Goal: Find specific fact: Find specific fact

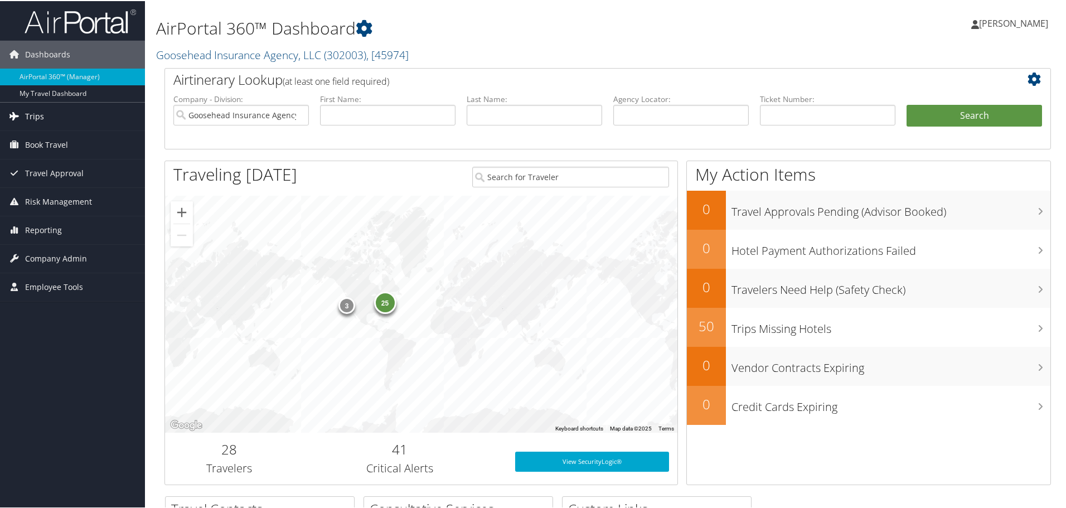
click at [33, 113] on span "Trips" at bounding box center [34, 115] width 19 height 28
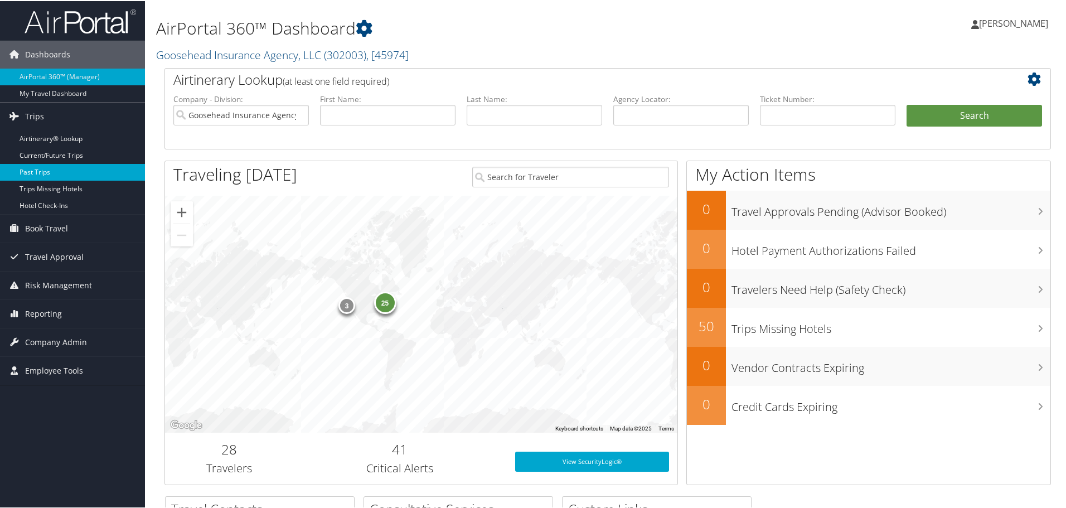
click at [33, 167] on link "Past Trips" at bounding box center [72, 171] width 145 height 17
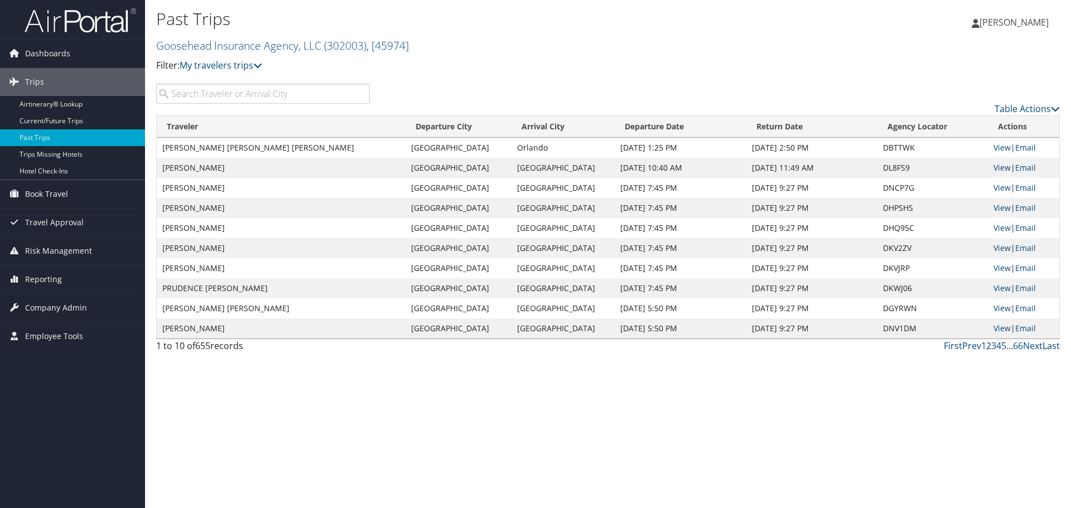
click at [227, 97] on input "search" at bounding box center [263, 94] width 214 height 20
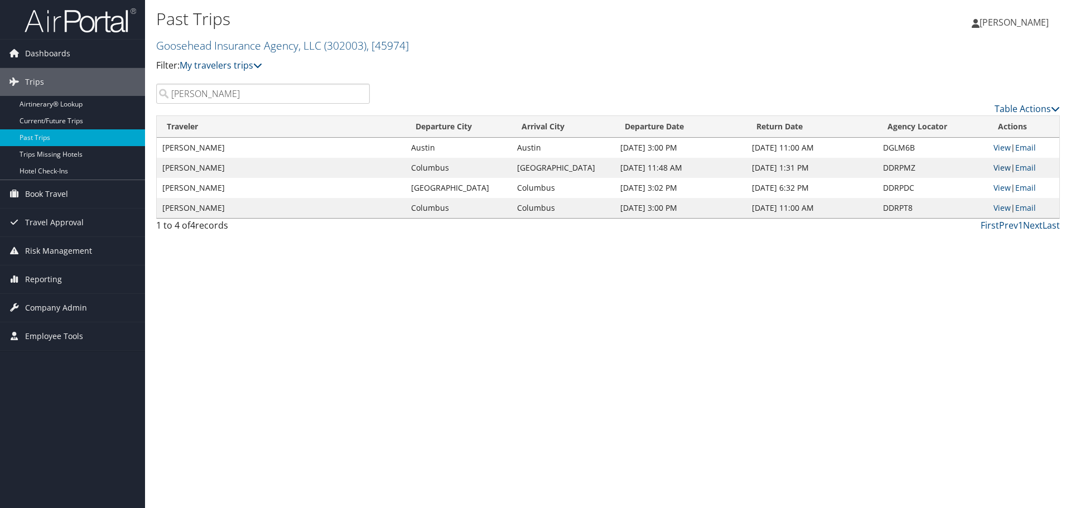
type input "shannon kelley"
click at [999, 171] on link "View" at bounding box center [1001, 167] width 17 height 11
click at [999, 205] on link "View" at bounding box center [1001, 207] width 17 height 11
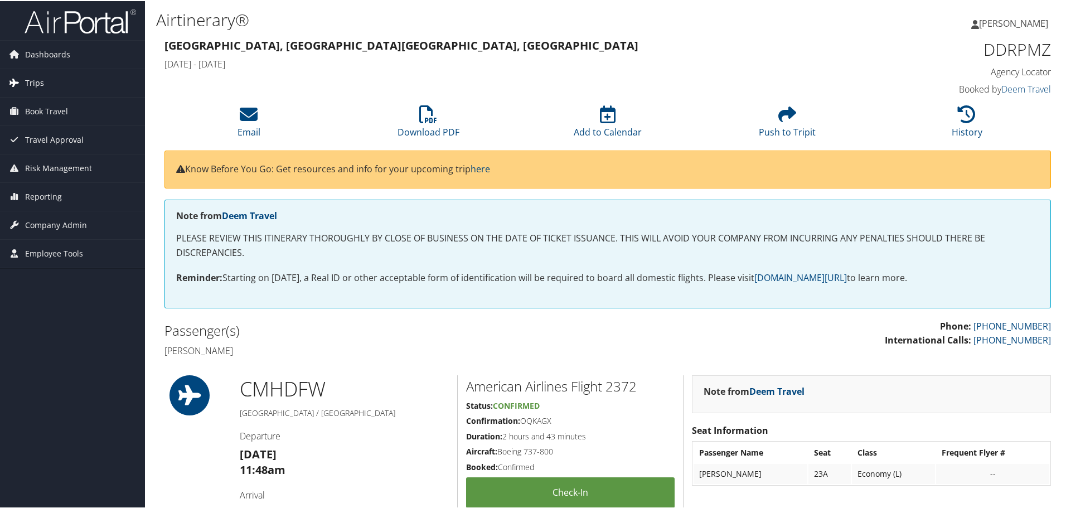
click at [25, 81] on span "Trips" at bounding box center [34, 82] width 19 height 28
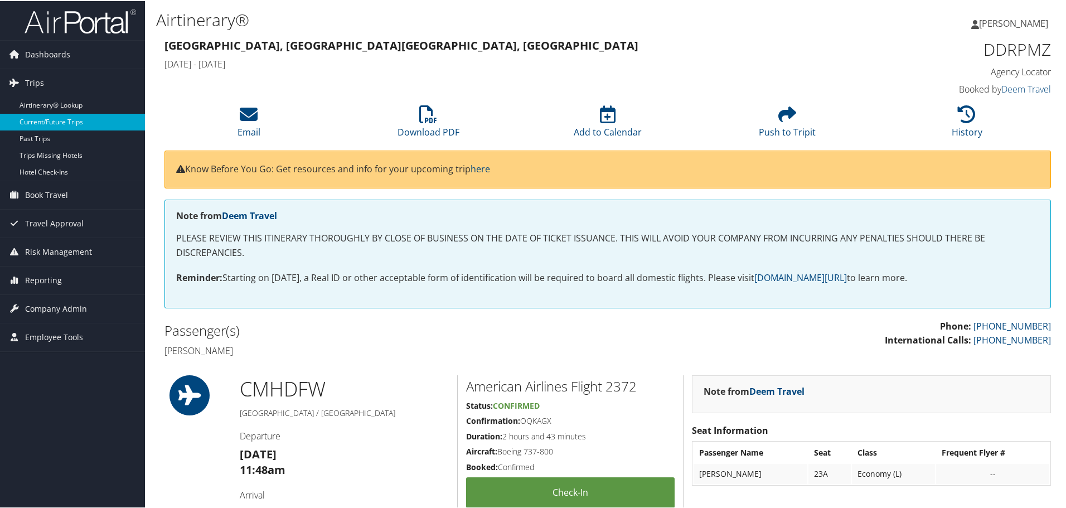
click at [49, 119] on link "Current/Future Trips" at bounding box center [72, 121] width 145 height 17
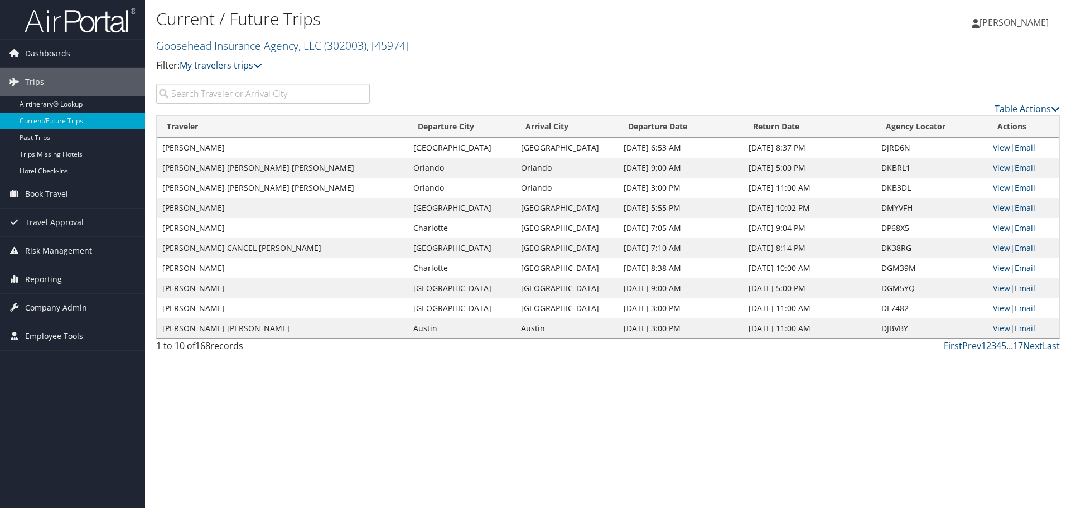
click at [238, 101] on input "search" at bounding box center [263, 94] width 214 height 20
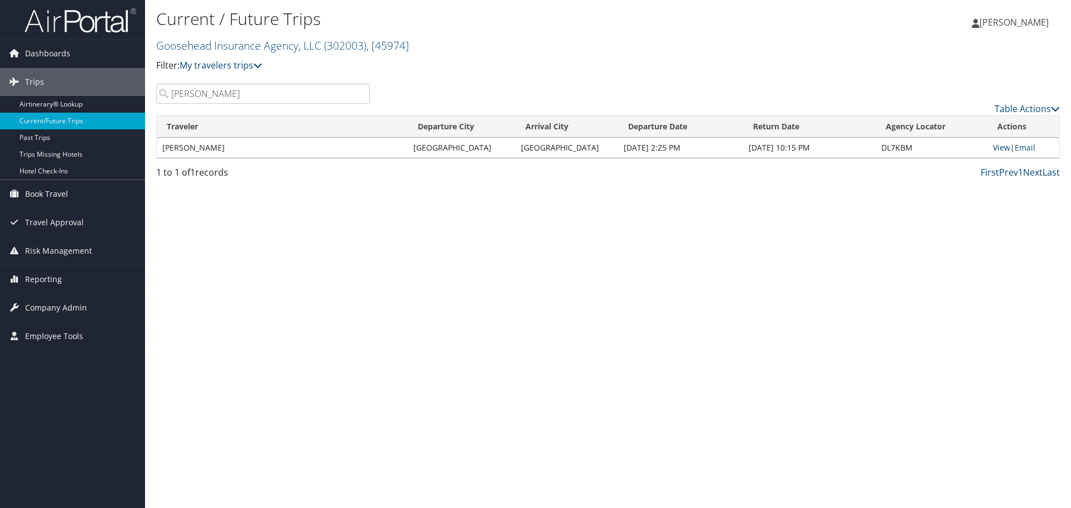
type input "shannon kelley"
click at [998, 147] on link "View" at bounding box center [1001, 147] width 17 height 11
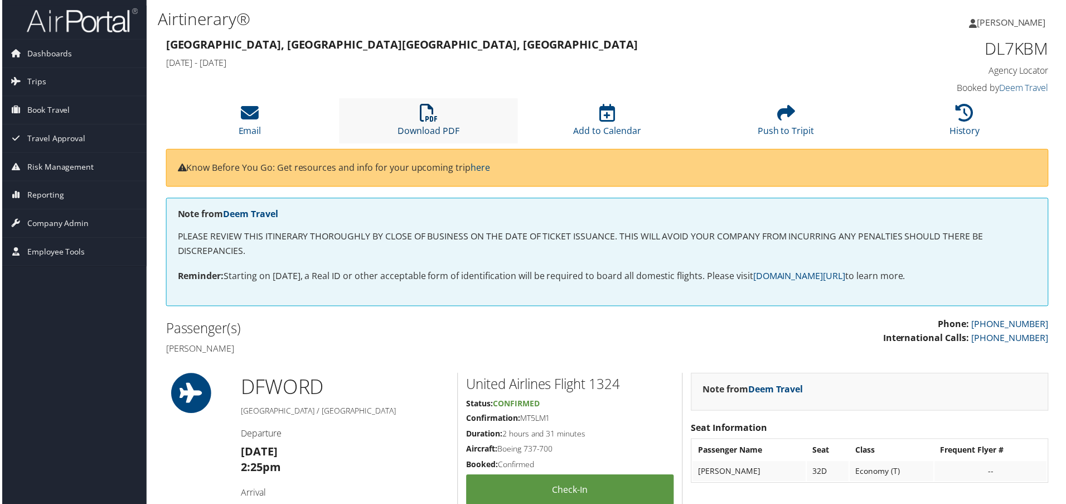
click at [428, 131] on link "Download PDF" at bounding box center [429, 123] width 62 height 27
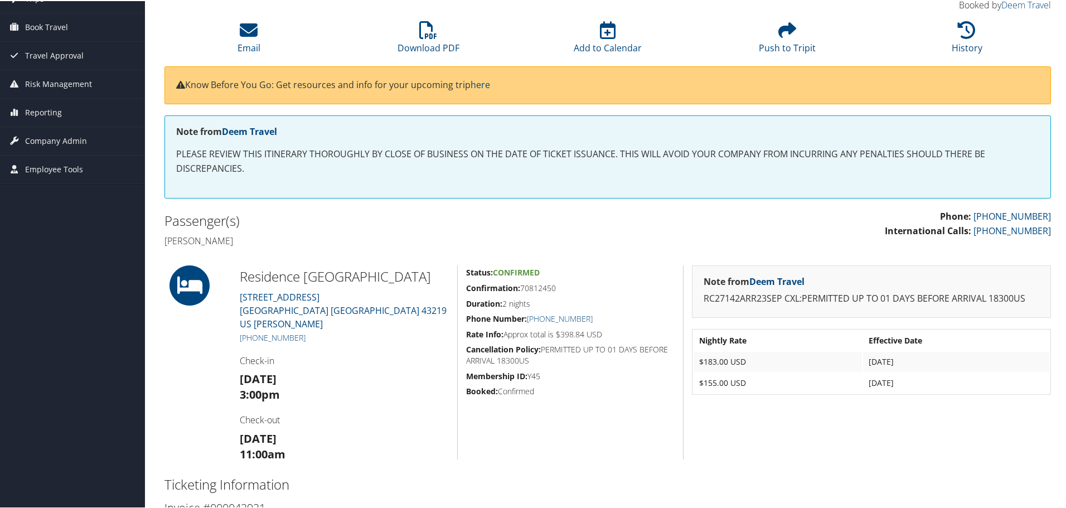
scroll to position [112, 0]
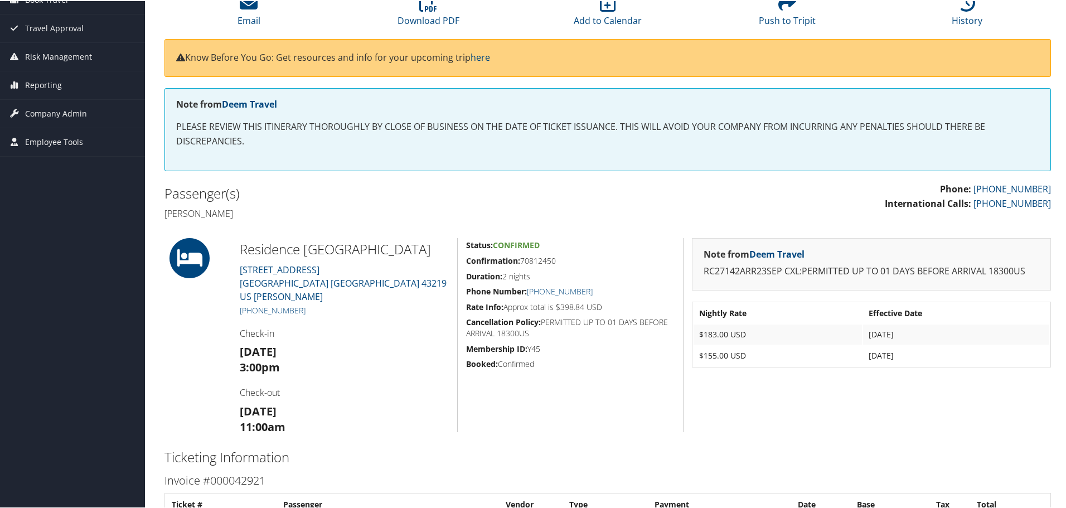
drag, startPoint x: 240, startPoint y: 242, endPoint x: 422, endPoint y: 250, distance: 182.0
click at [422, 250] on h2 "Residence [GEOGRAPHIC_DATA]" at bounding box center [344, 248] width 209 height 19
copy h2 "Residence [GEOGRAPHIC_DATA]"
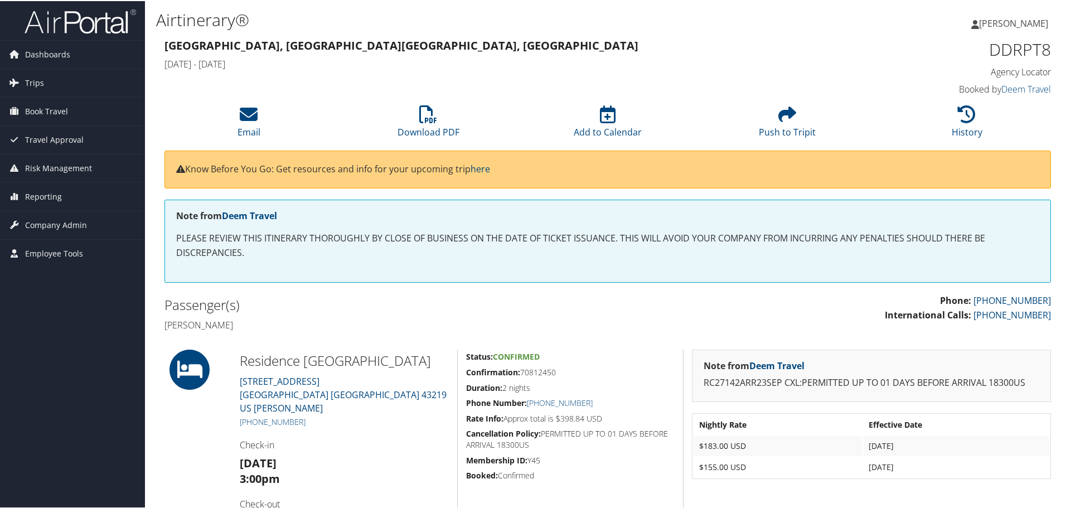
scroll to position [56, 0]
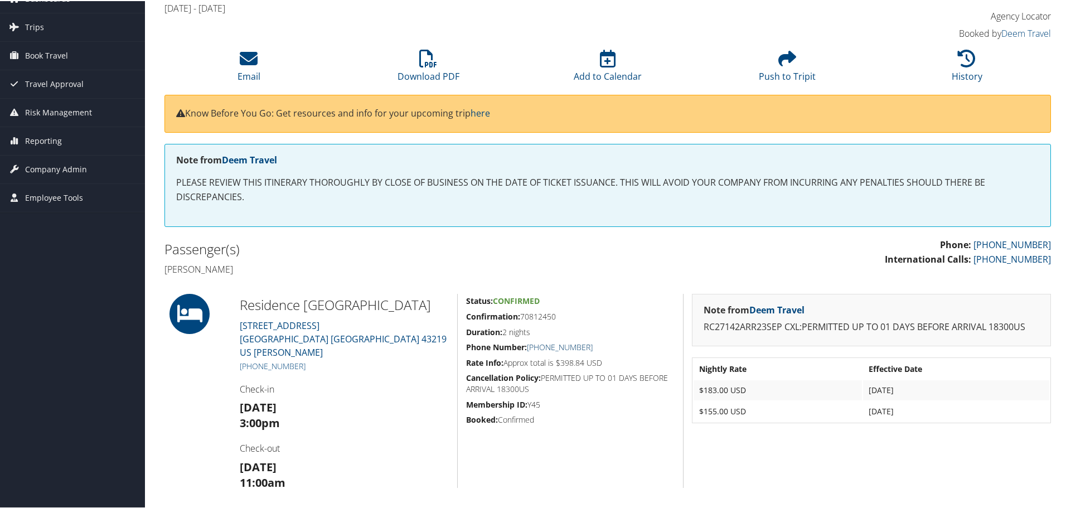
click at [570, 343] on link "[PHONE_NUMBER]" at bounding box center [560, 346] width 66 height 11
drag, startPoint x: 603, startPoint y: 342, endPoint x: 542, endPoint y: 349, distance: 61.7
click at [542, 349] on h5 "Phone Number: [PHONE_NUMBER]" at bounding box center [570, 346] width 209 height 11
click at [613, 337] on div "Status: Confirmed Confirmation: 70812450 Duration: 2 nights Phone Number: [PHON…" at bounding box center [570, 390] width 226 height 194
copy link "614) 414-1000"
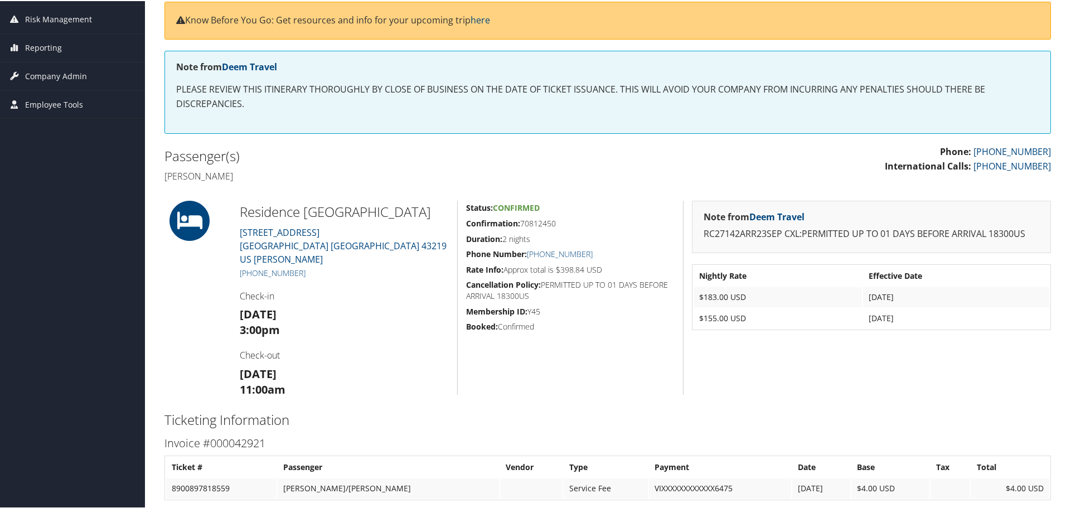
scroll to position [167, 0]
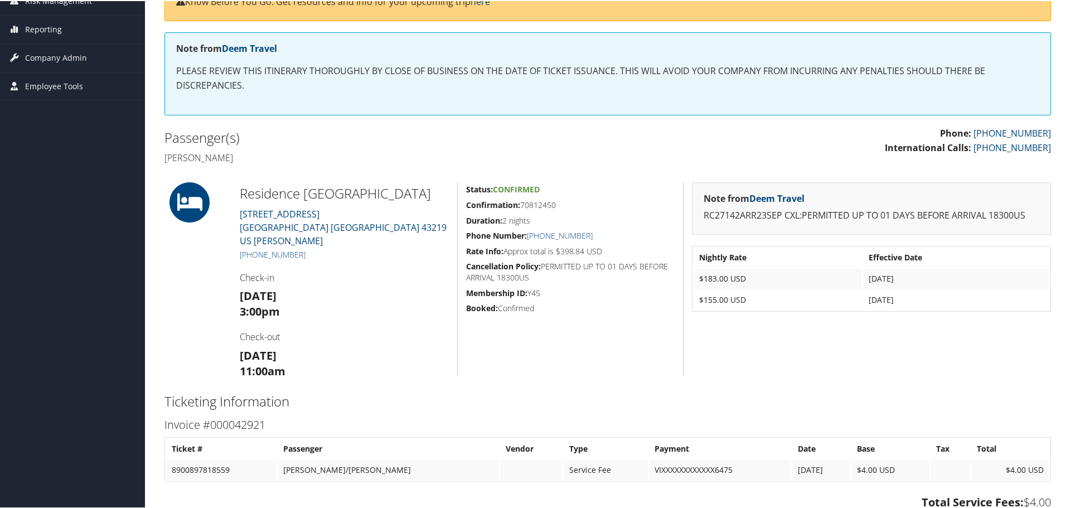
drag, startPoint x: 239, startPoint y: 191, endPoint x: 422, endPoint y: 191, distance: 182.9
click at [422, 191] on div "Residence [GEOGRAPHIC_DATA][STREET_ADDRESS] [PERSON_NAME] [PHONE_NUMBER] Check-…" at bounding box center [344, 278] width 226 height 194
copy h2 "Residence [GEOGRAPHIC_DATA]"
click at [560, 205] on h5 "Confirmation: 70812450" at bounding box center [570, 204] width 209 height 11
drag, startPoint x: 560, startPoint y: 203, endPoint x: 520, endPoint y: 208, distance: 39.9
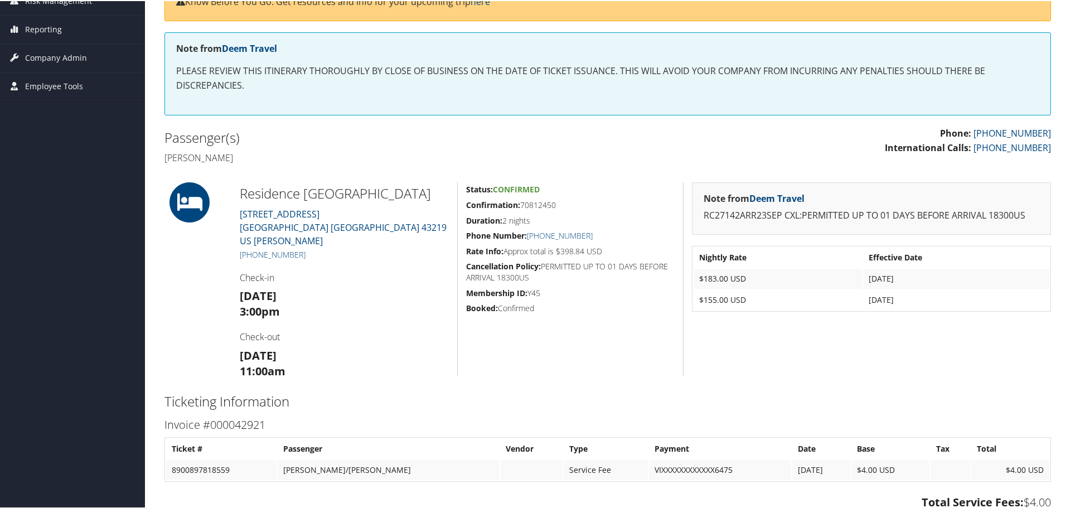
click at [520, 208] on h5 "Confirmation: 70812450" at bounding box center [570, 204] width 209 height 11
copy h5 "70812450"
click at [311, 176] on div "86227163 [GEOGRAPHIC_DATA], [GEOGRAPHIC_DATA] [GEOGRAPHIC_DATA], [GEOGRAPHIC_DA…" at bounding box center [607, 299] width 903 height 863
drag, startPoint x: 238, startPoint y: 191, endPoint x: 437, endPoint y: 194, distance: 199.1
click at [437, 194] on div "Residence [GEOGRAPHIC_DATA][STREET_ADDRESS] [PERSON_NAME] [PHONE_NUMBER] Check-…" at bounding box center [344, 278] width 226 height 194
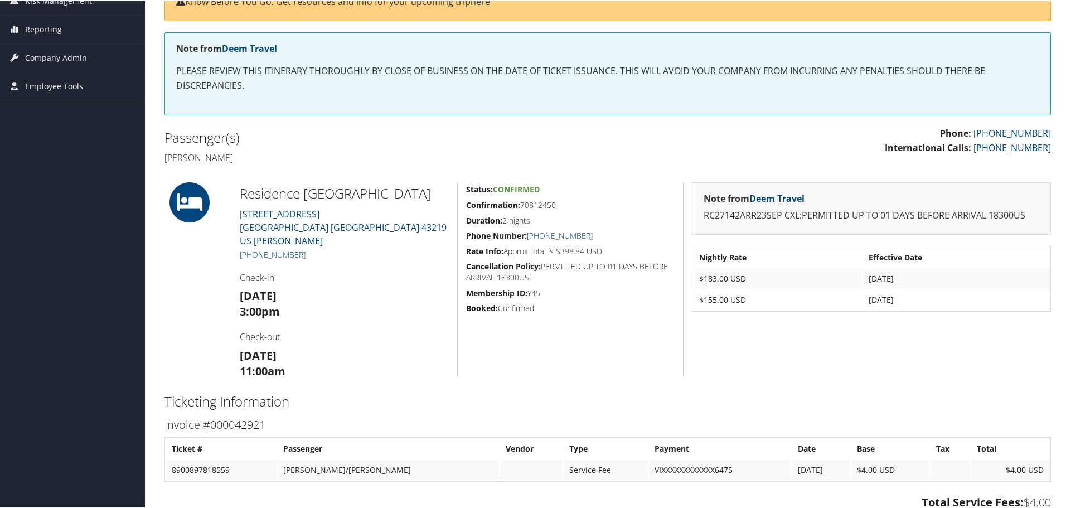
copy h2 "Residence [GEOGRAPHIC_DATA]"
